Goal: Information Seeking & Learning: Find specific fact

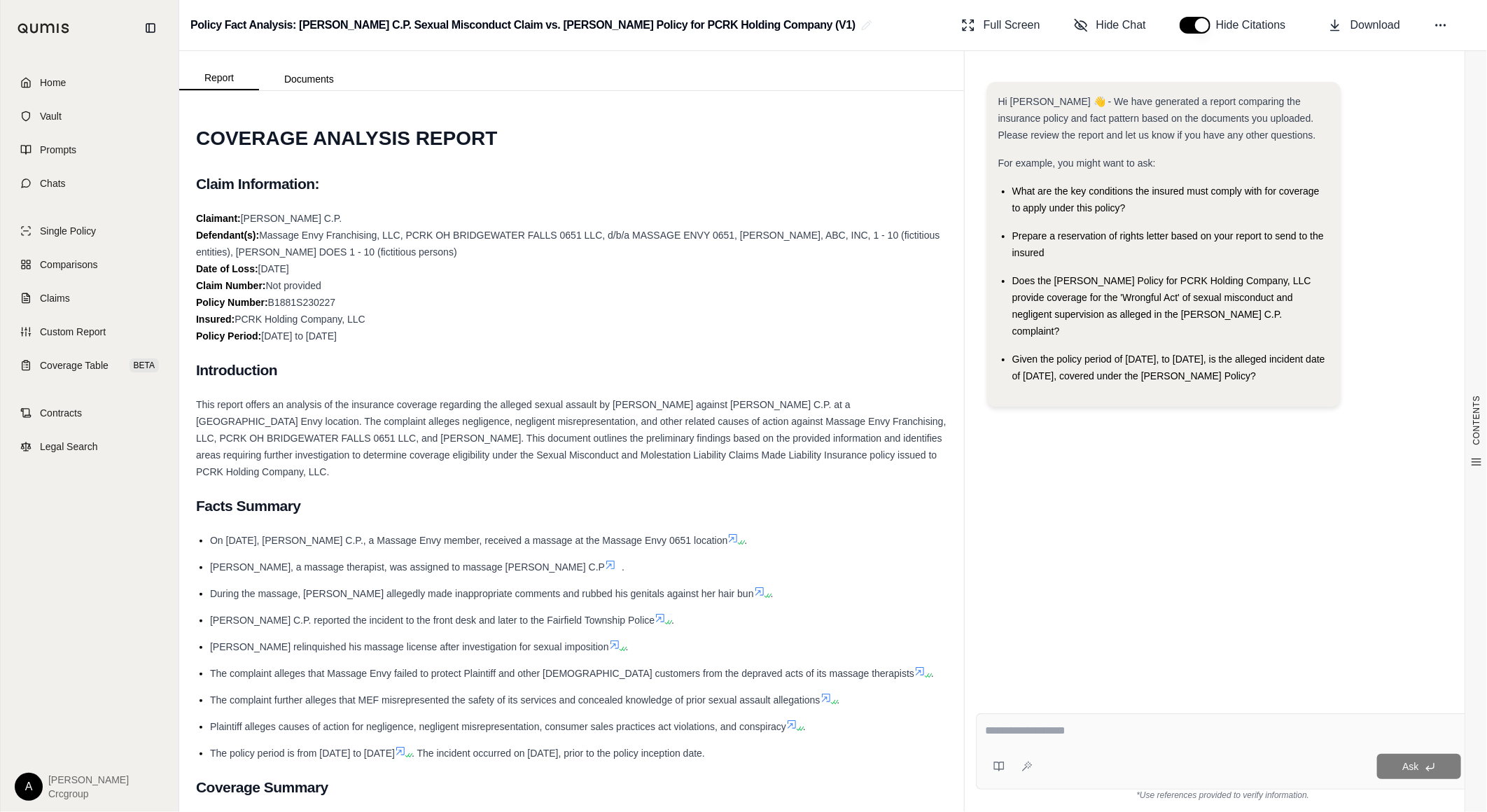
click at [599, 470] on div "This report offers an analysis of the insurance coverage regarding the alleged …" at bounding box center [572, 438] width 751 height 84
drag, startPoint x: 719, startPoint y: 497, endPoint x: 684, endPoint y: 304, distance: 196.1
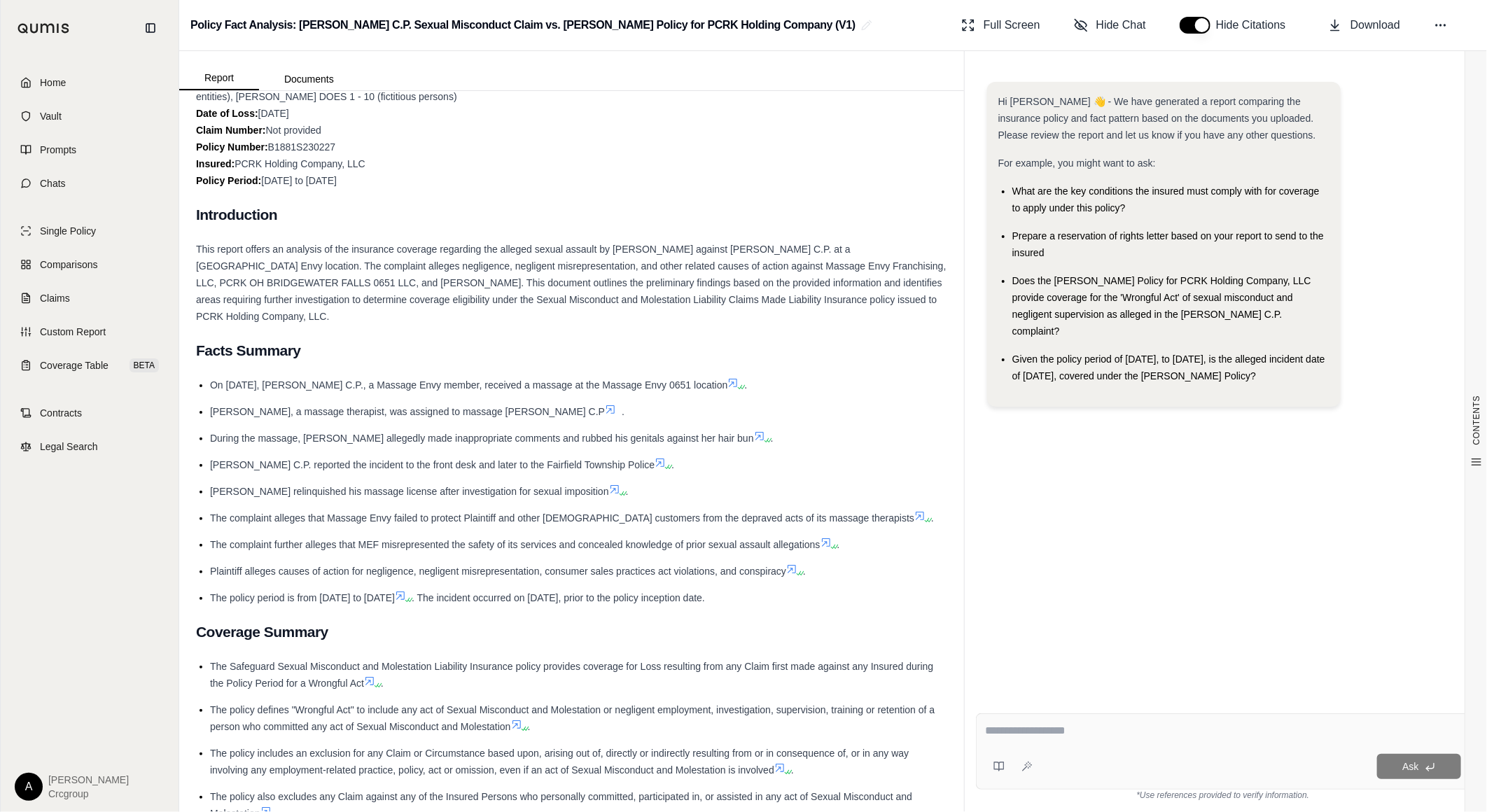
scroll to position [233, 0]
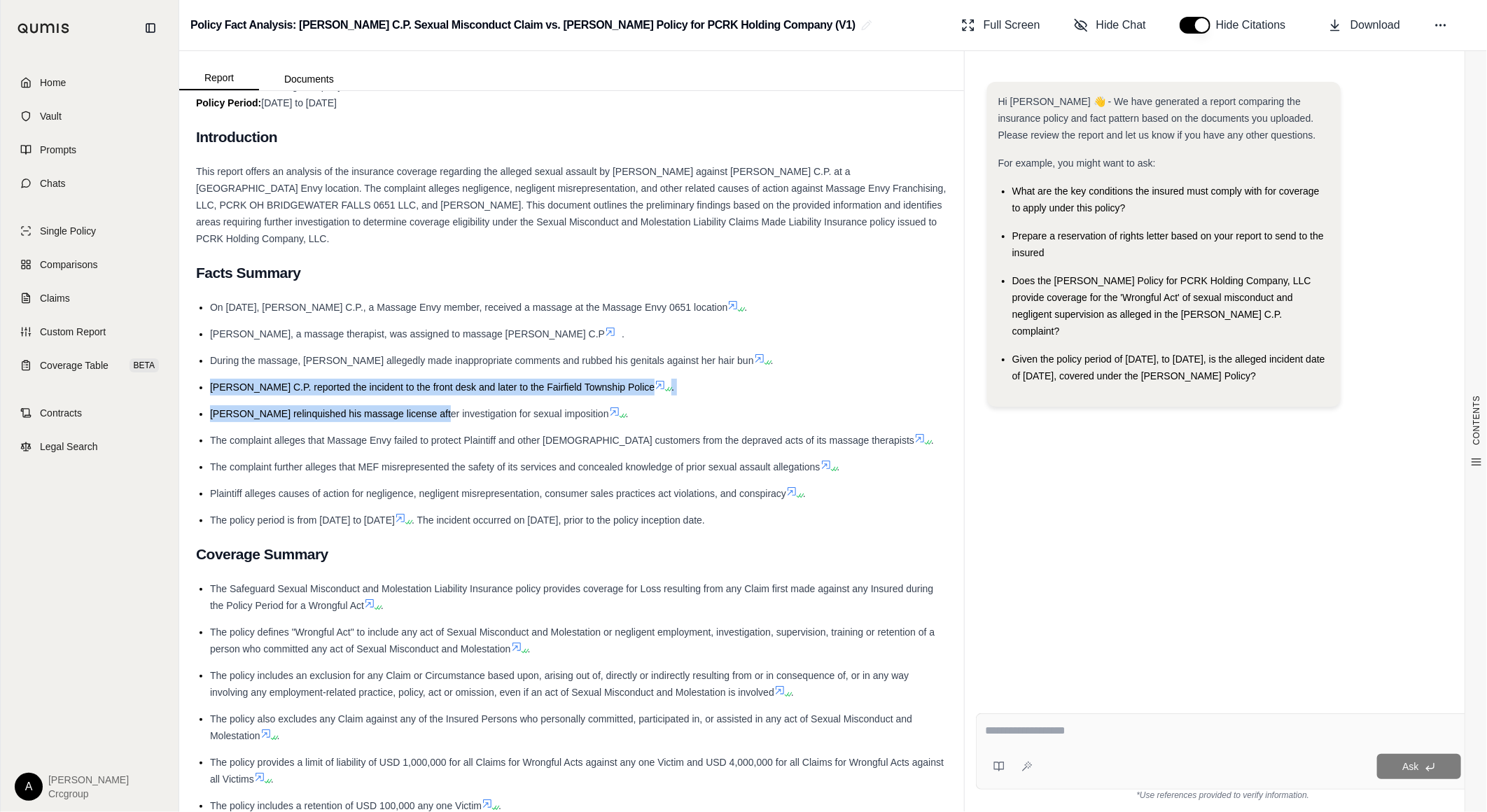
drag, startPoint x: 208, startPoint y: 383, endPoint x: 428, endPoint y: 421, distance: 223.3
click at [428, 421] on ul "On [DATE], [PERSON_NAME] C.P., a Massage Envy member, received a massage at the…" at bounding box center [572, 414] width 751 height 230
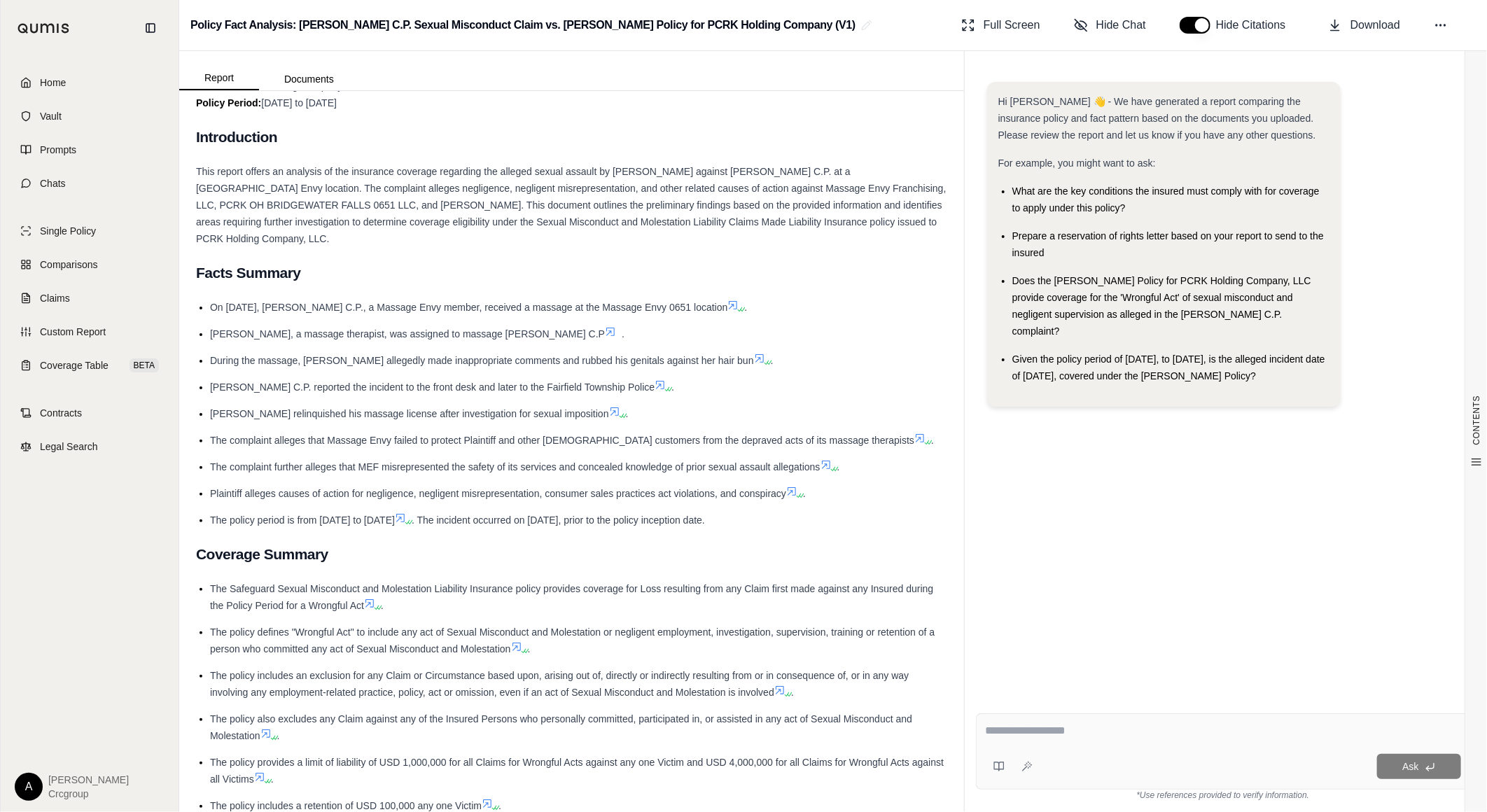
click at [824, 519] on li "The policy period is from [DATE] to [DATE] . The incident occurred on [DATE], p…" at bounding box center [578, 519] width 737 height 17
drag, startPoint x: 822, startPoint y: 521, endPoint x: 682, endPoint y: 510, distance: 140.4
click at [682, 510] on ul "On [DATE], [PERSON_NAME] C.P., a Massage Envy member, received a massage at the…" at bounding box center [572, 414] width 751 height 230
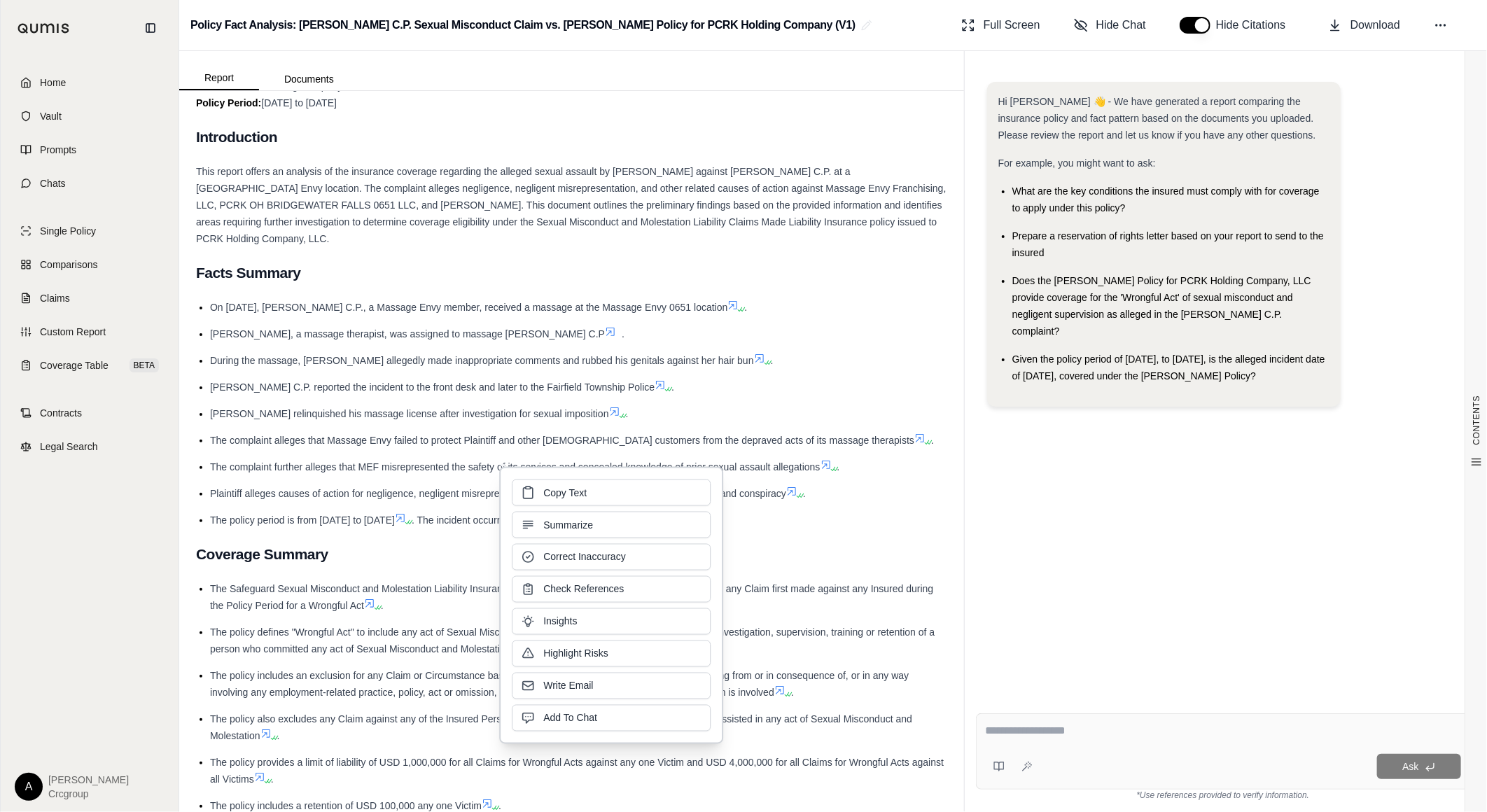
click at [843, 485] on ul "On [DATE], [PERSON_NAME] C.P., a Massage Envy member, received a massage at the…" at bounding box center [572, 414] width 751 height 230
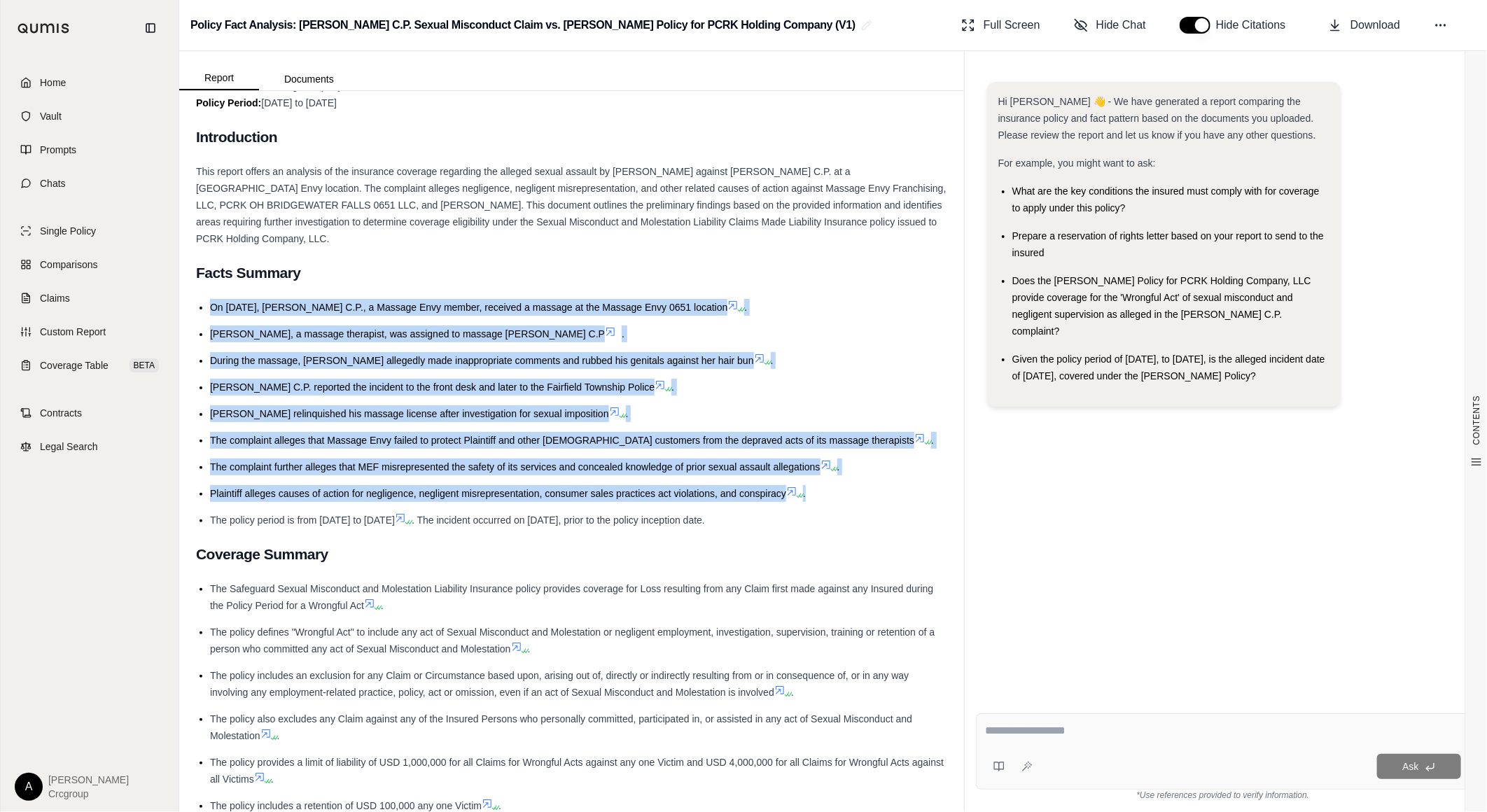
drag, startPoint x: 830, startPoint y: 499, endPoint x: 207, endPoint y: 309, distance: 651.3
click at [207, 309] on ul "On [DATE], [PERSON_NAME] C.P., a Massage Envy member, received a massage at the…" at bounding box center [572, 414] width 751 height 230
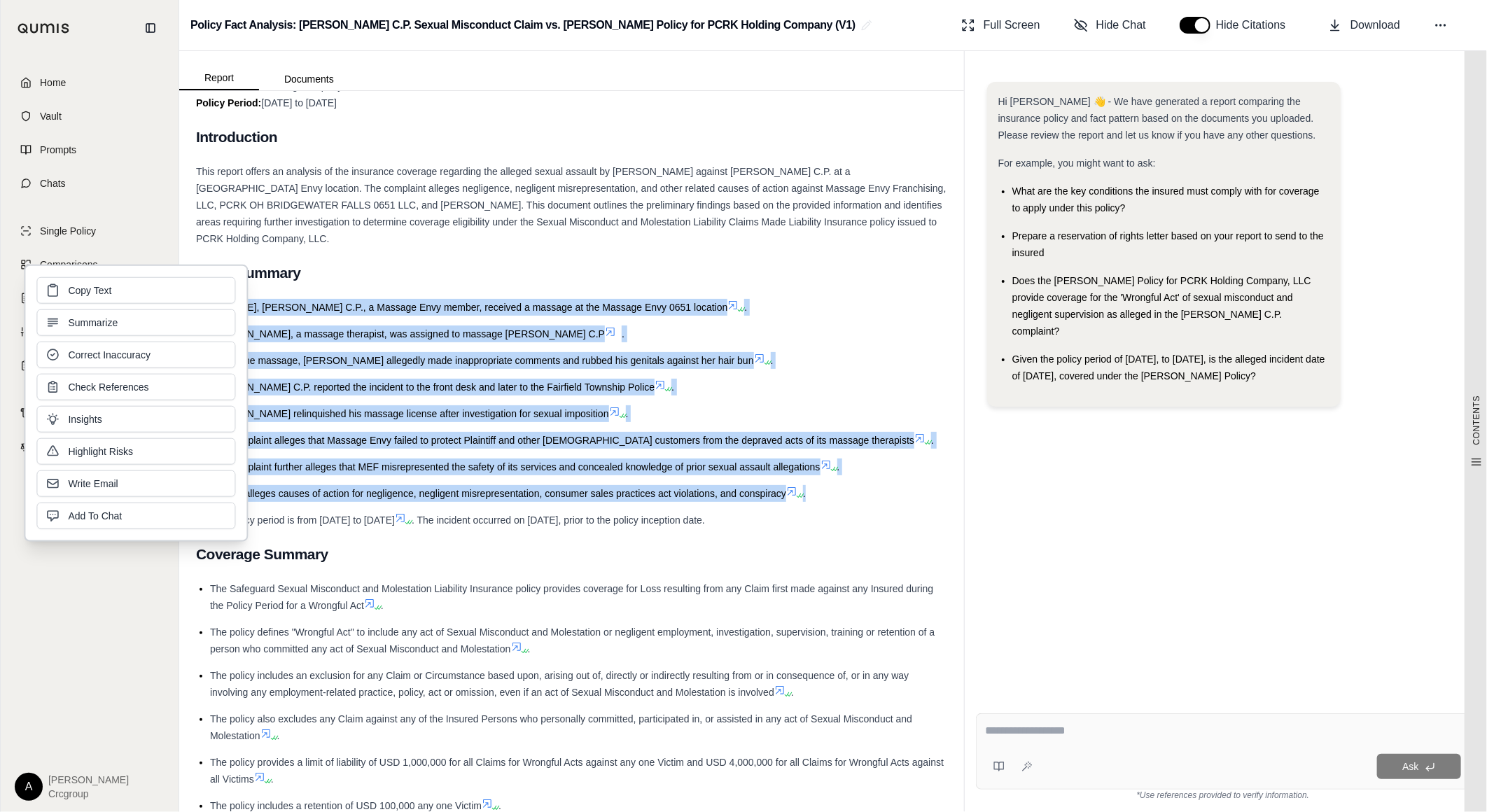
copy ul "On [DATE], [PERSON_NAME] C.P., a Massage Envy member, received a massage at the…"
click at [124, 599] on div "Home Vault Prompts Chats Single Policy Comparisons Claims Custom Report Coverag…" at bounding box center [90, 434] width 178 height 756
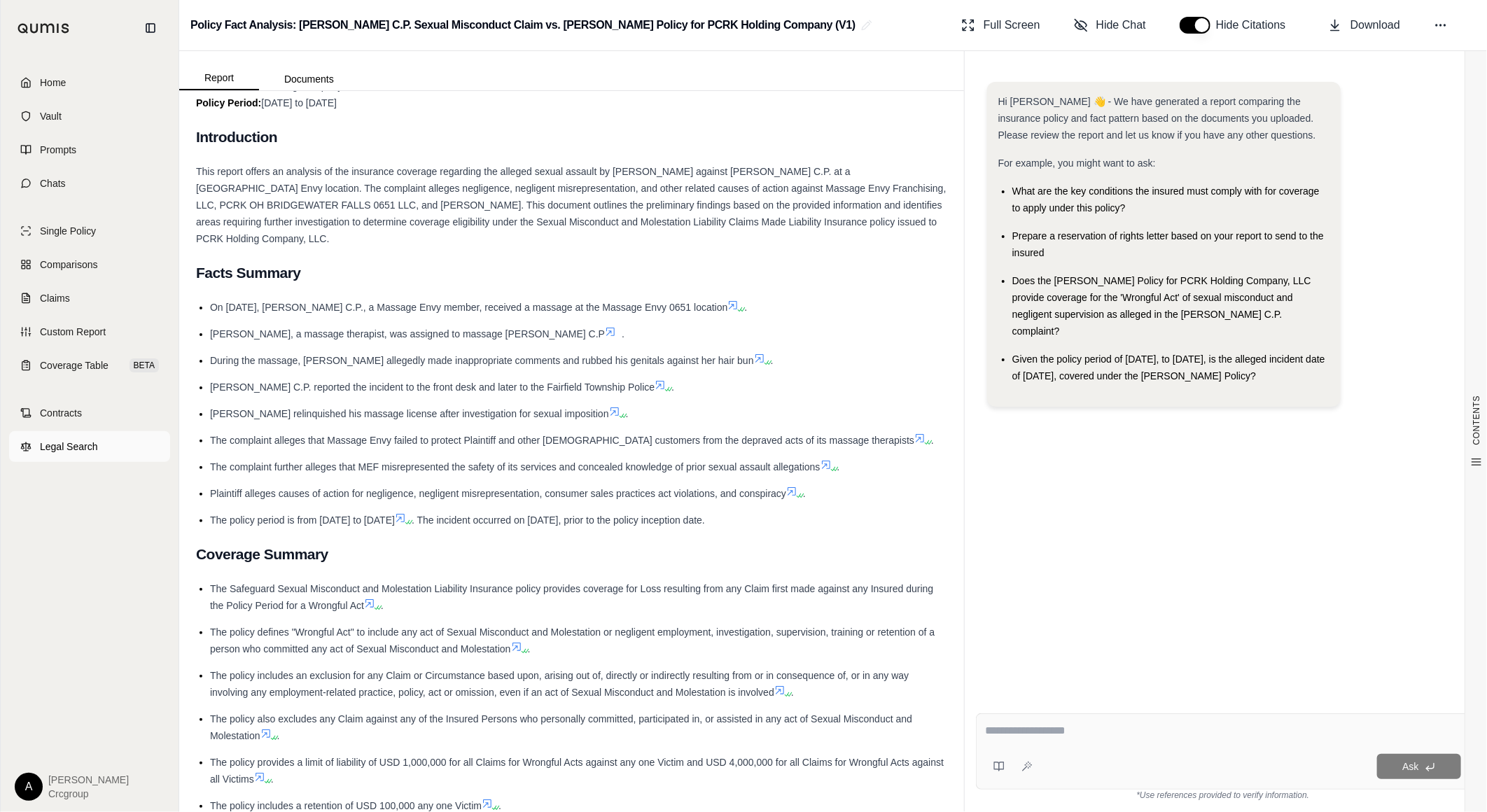
click at [73, 448] on span "Legal Search" at bounding box center [69, 446] width 58 height 14
click at [60, 296] on span "Claims" at bounding box center [55, 297] width 30 height 14
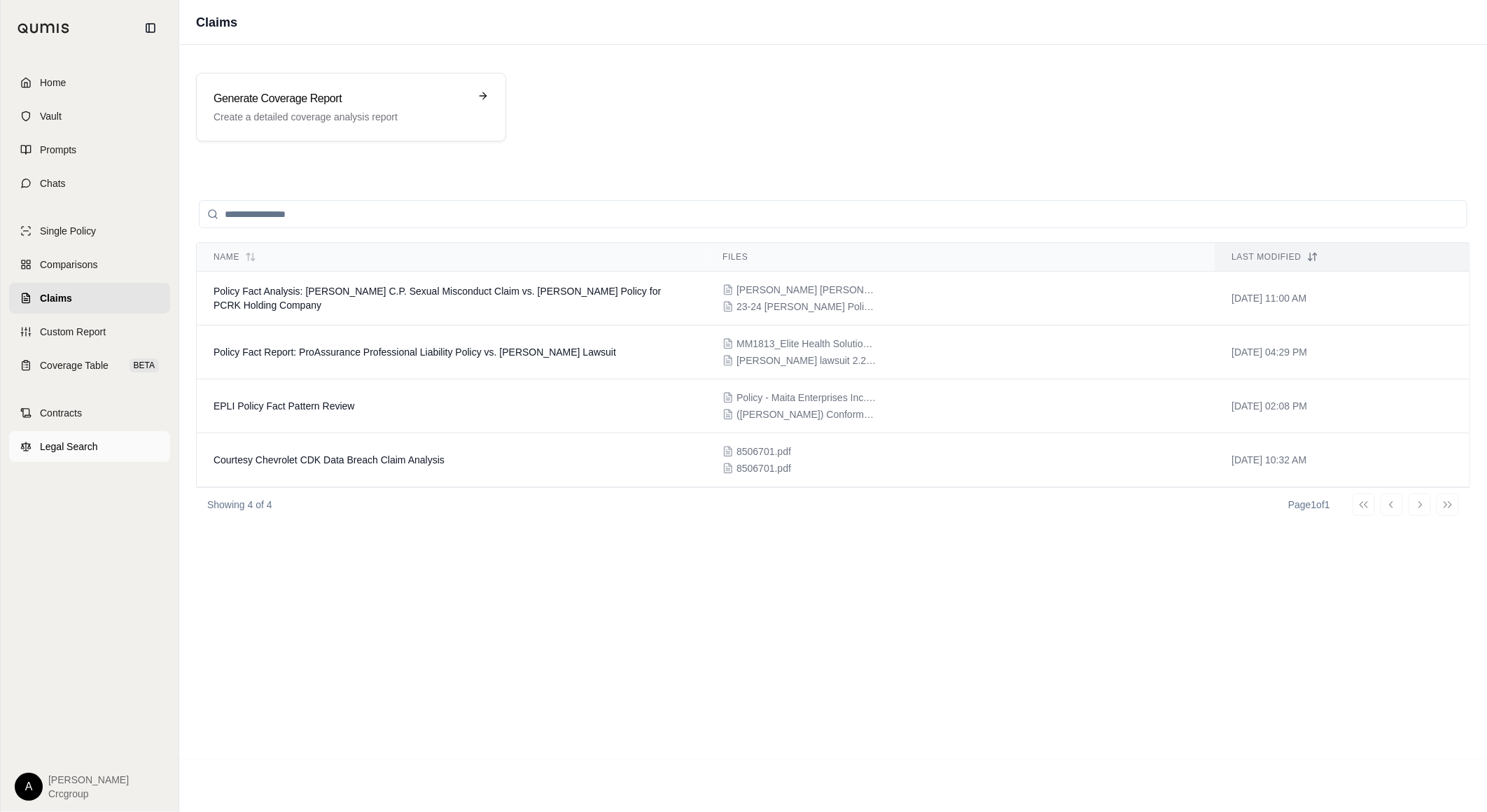
click at [78, 439] on span "Legal Search" at bounding box center [69, 446] width 58 height 14
click at [627, 295] on span "Policy Fact Analysis: [PERSON_NAME] C.P. Sexual Misconduct Claim vs. [PERSON_NA…" at bounding box center [437, 298] width 448 height 25
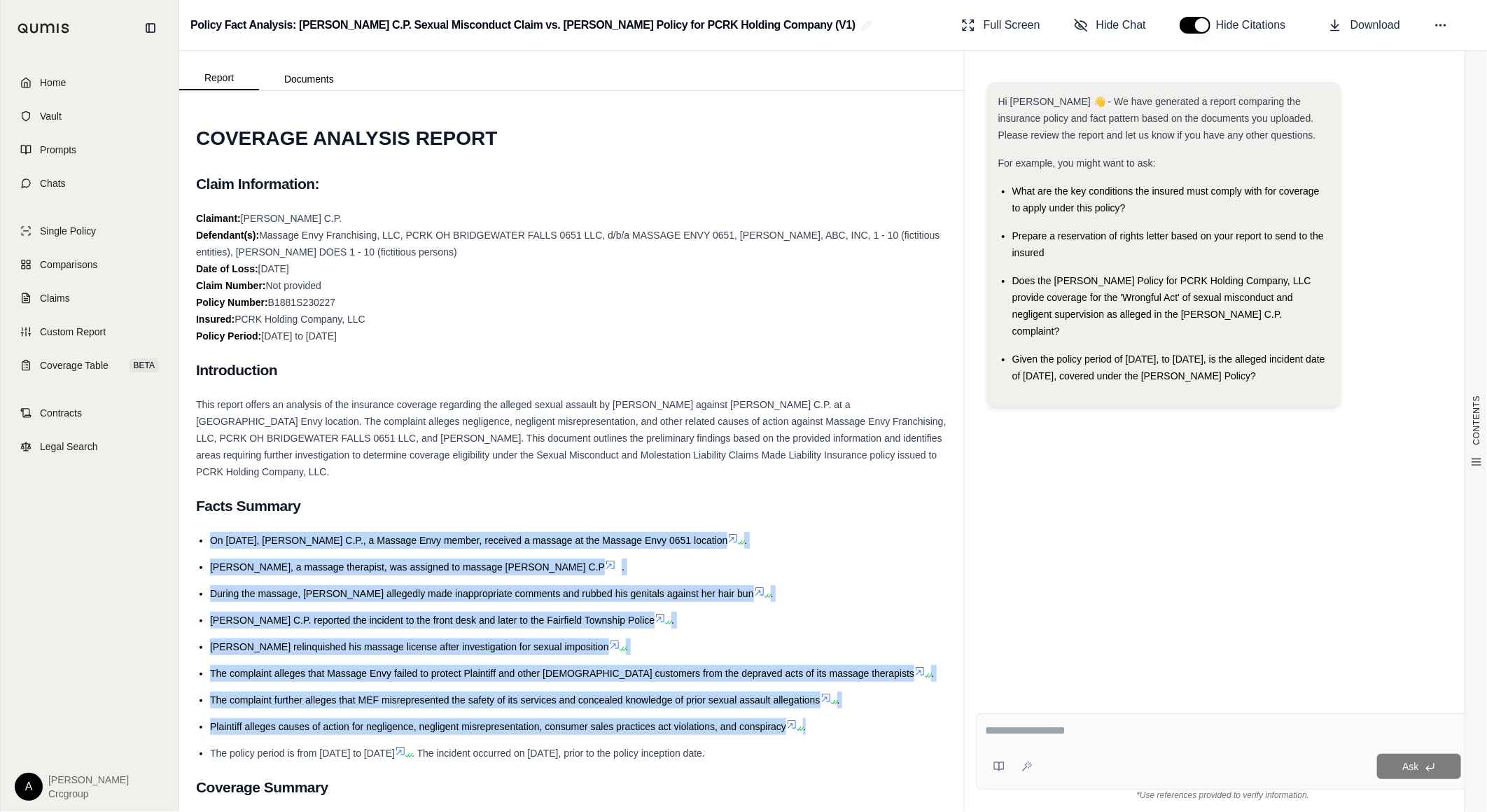
drag, startPoint x: 198, startPoint y: 536, endPoint x: 841, endPoint y: 730, distance: 671.6
click at [841, 730] on ul "On [DATE], [PERSON_NAME] C.P., a Massage Envy member, received a massage at the…" at bounding box center [572, 647] width 751 height 230
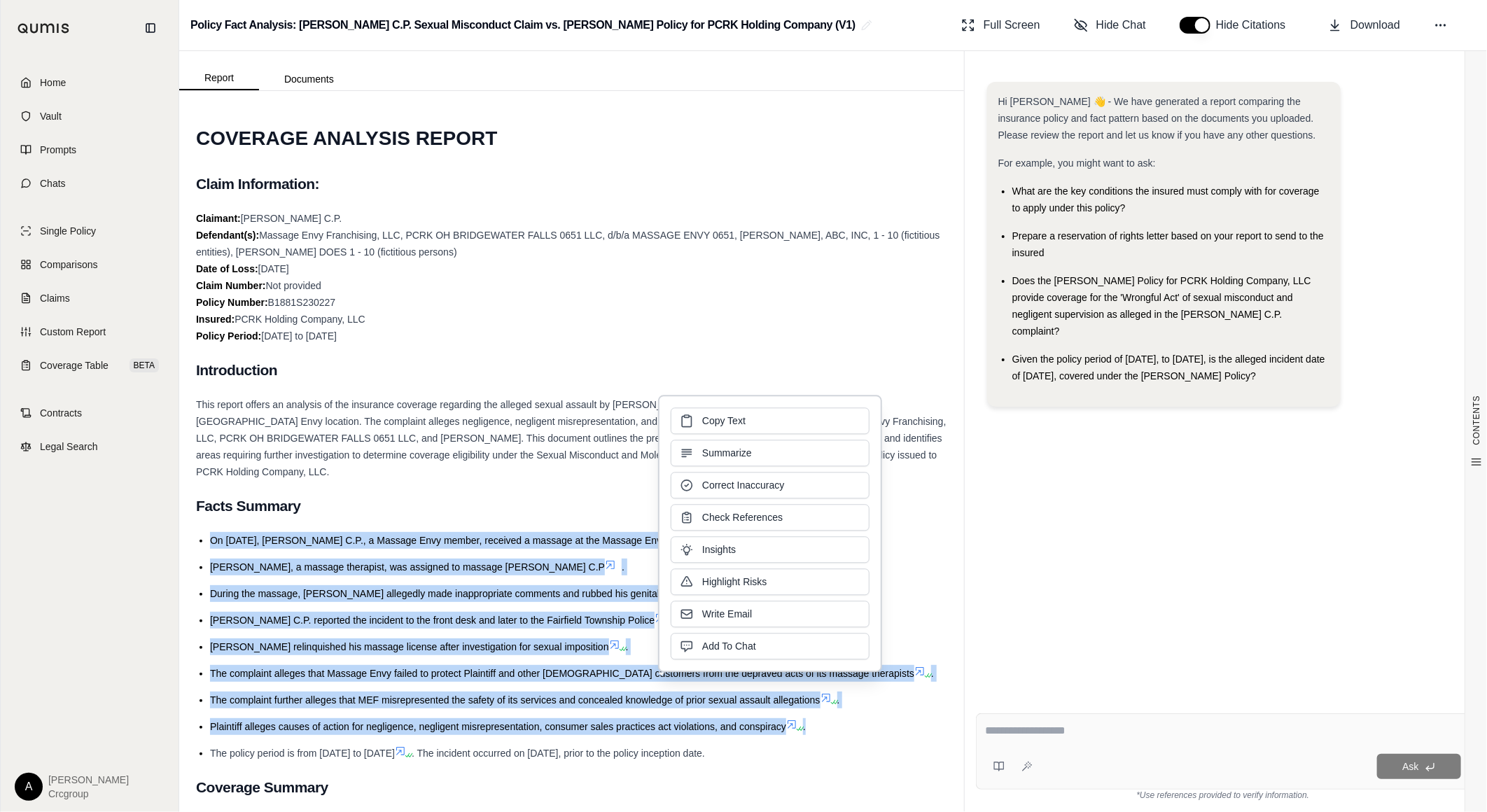
copy ul "On [DATE], [PERSON_NAME] C.P., a Massage Envy member, received a massage at the…"
